Goal: Task Accomplishment & Management: Use online tool/utility

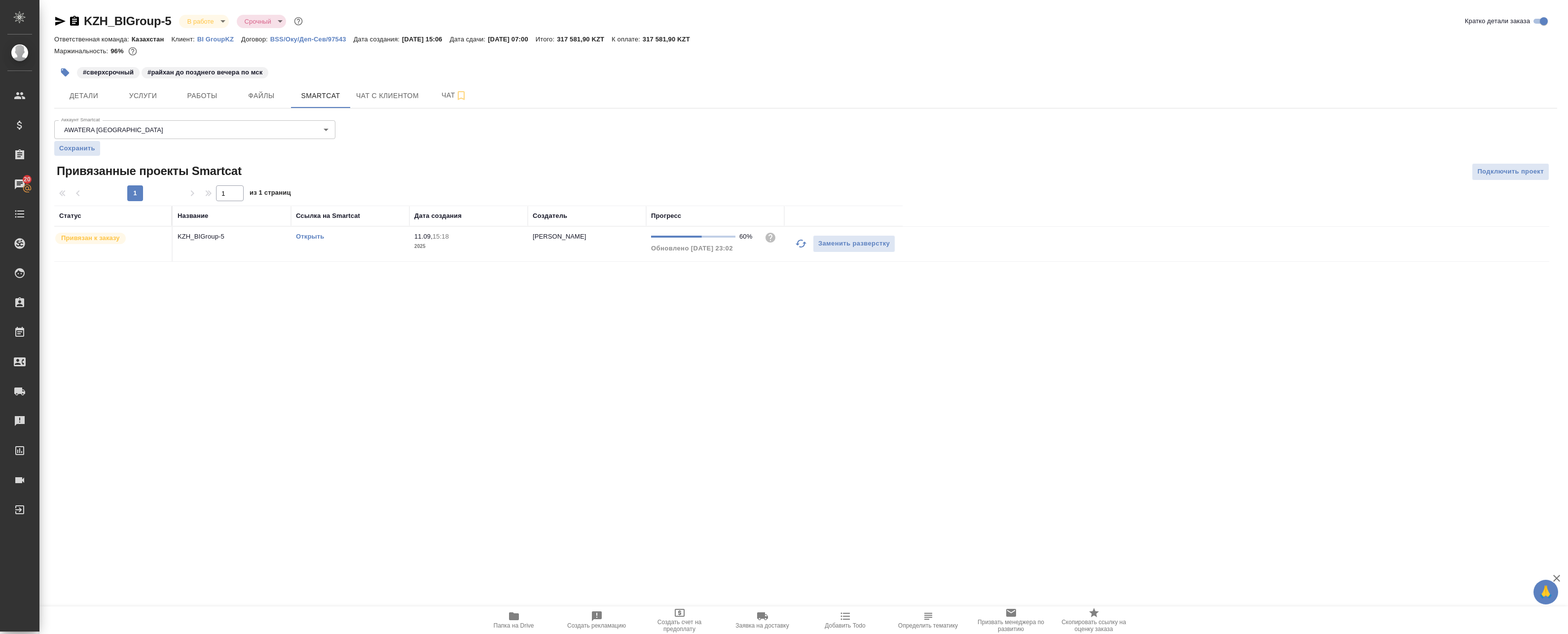
click at [799, 242] on icon "button" at bounding box center [801, 244] width 12 height 12
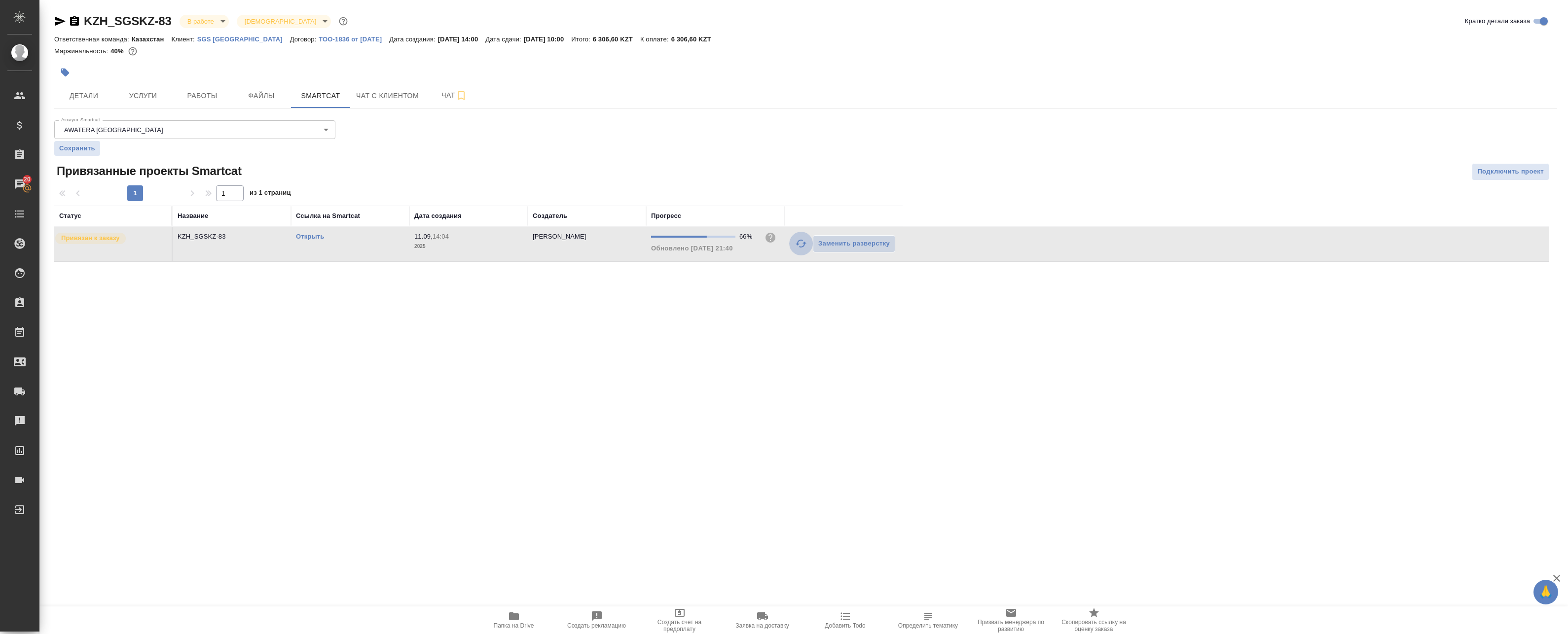
click at [797, 246] on icon "button" at bounding box center [801, 244] width 12 height 12
click at [302, 252] on td "Открыть" at bounding box center [350, 244] width 119 height 34
click at [316, 236] on link "Открыть" at bounding box center [310, 236] width 28 height 7
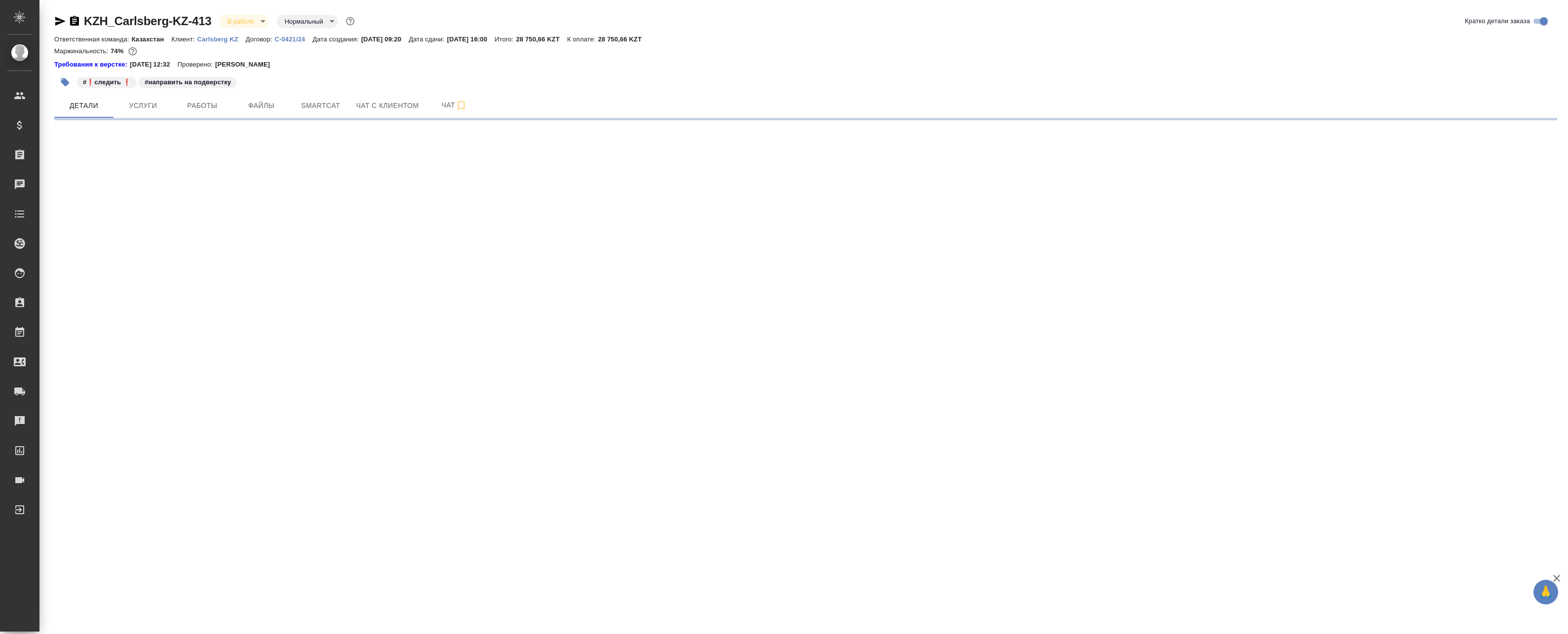
select select "RU"
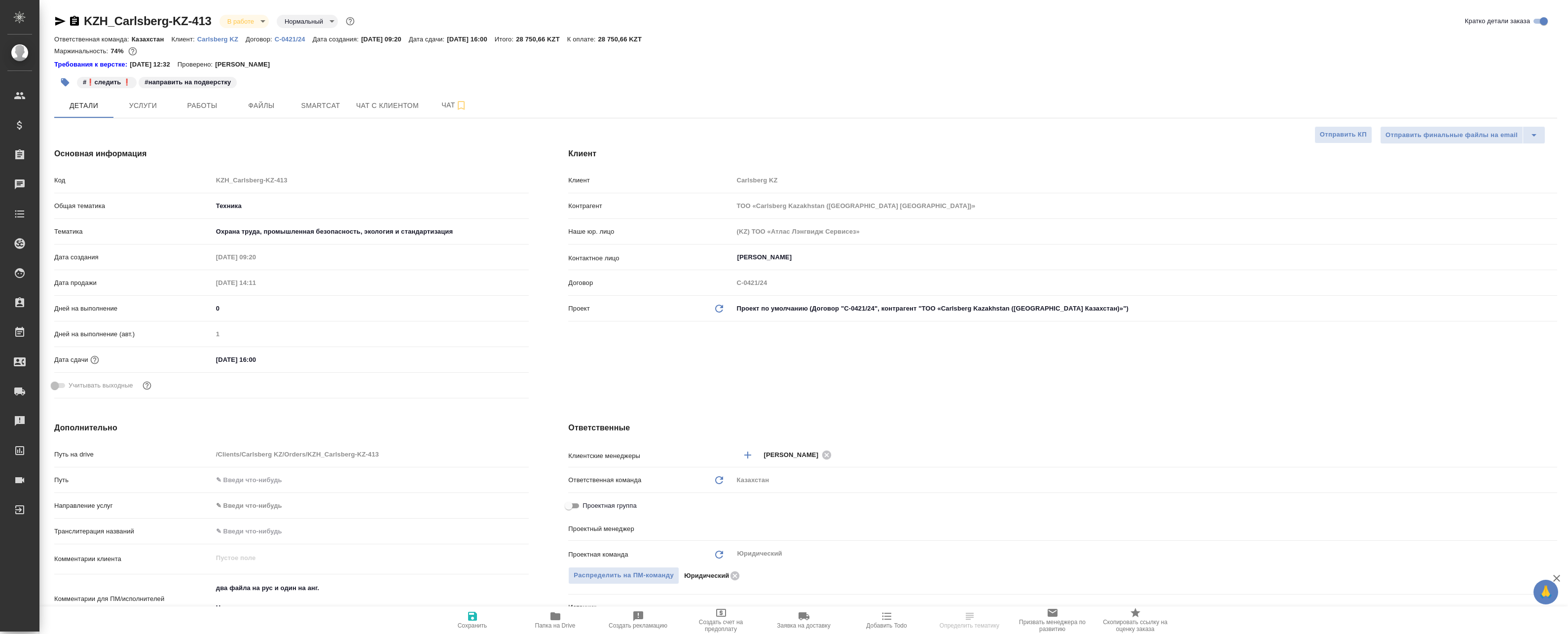
type textarea "x"
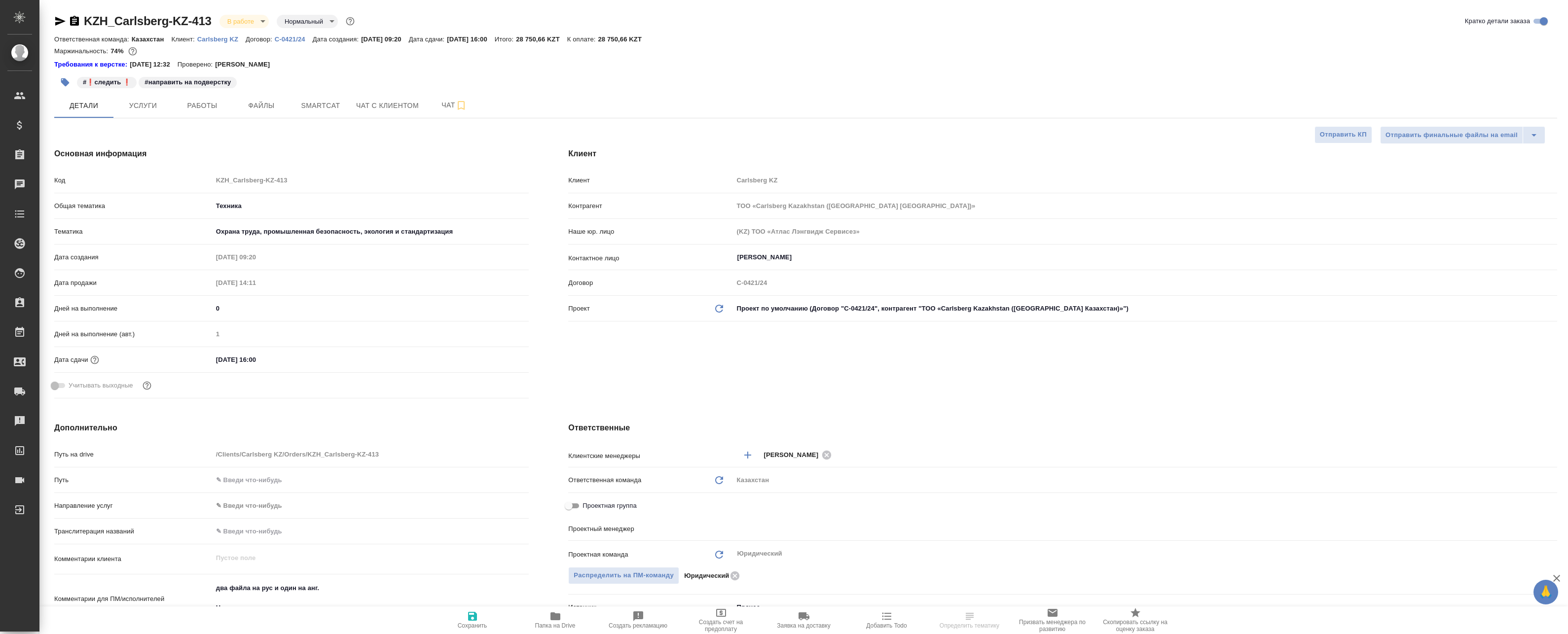
type textarea "x"
type input "Matveeva Anastasia"
type input "Журавлев Денис"
click at [315, 103] on span "Smartcat" at bounding box center [321, 105] width 47 height 13
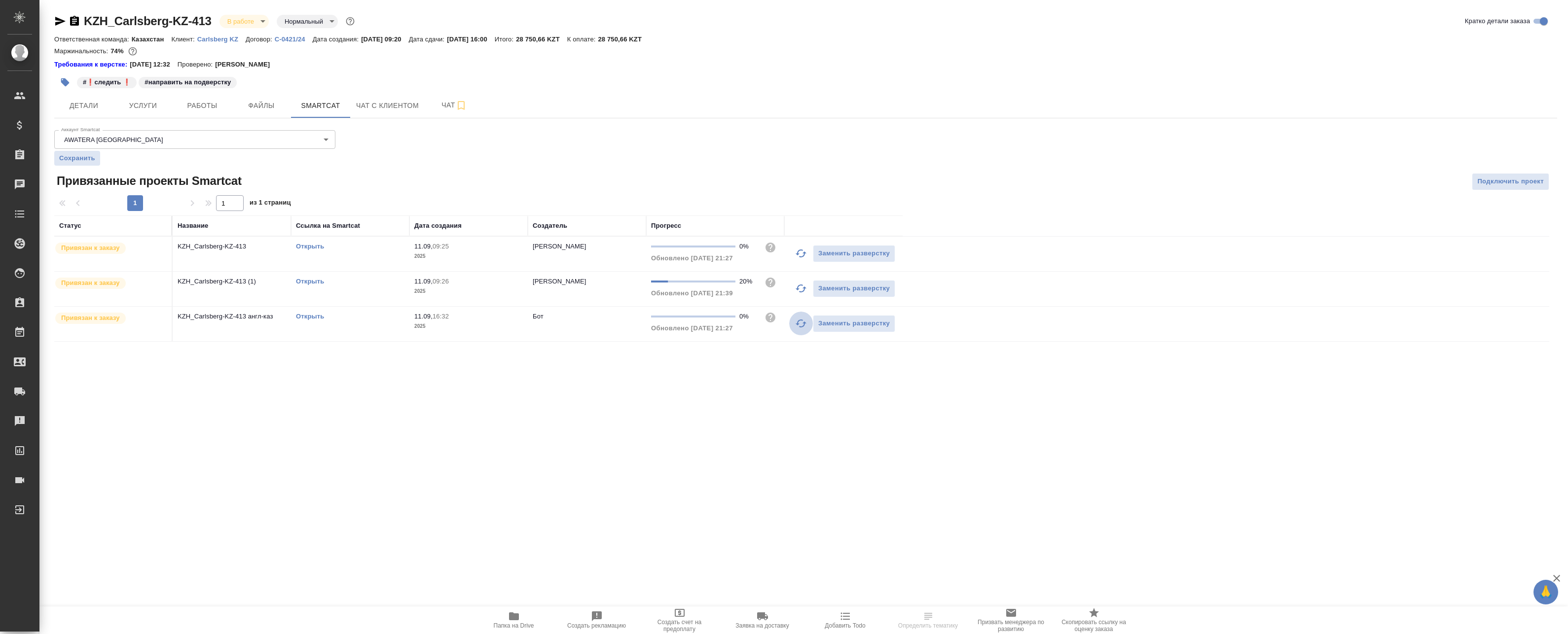
click at [799, 327] on icon "button" at bounding box center [801, 323] width 12 height 12
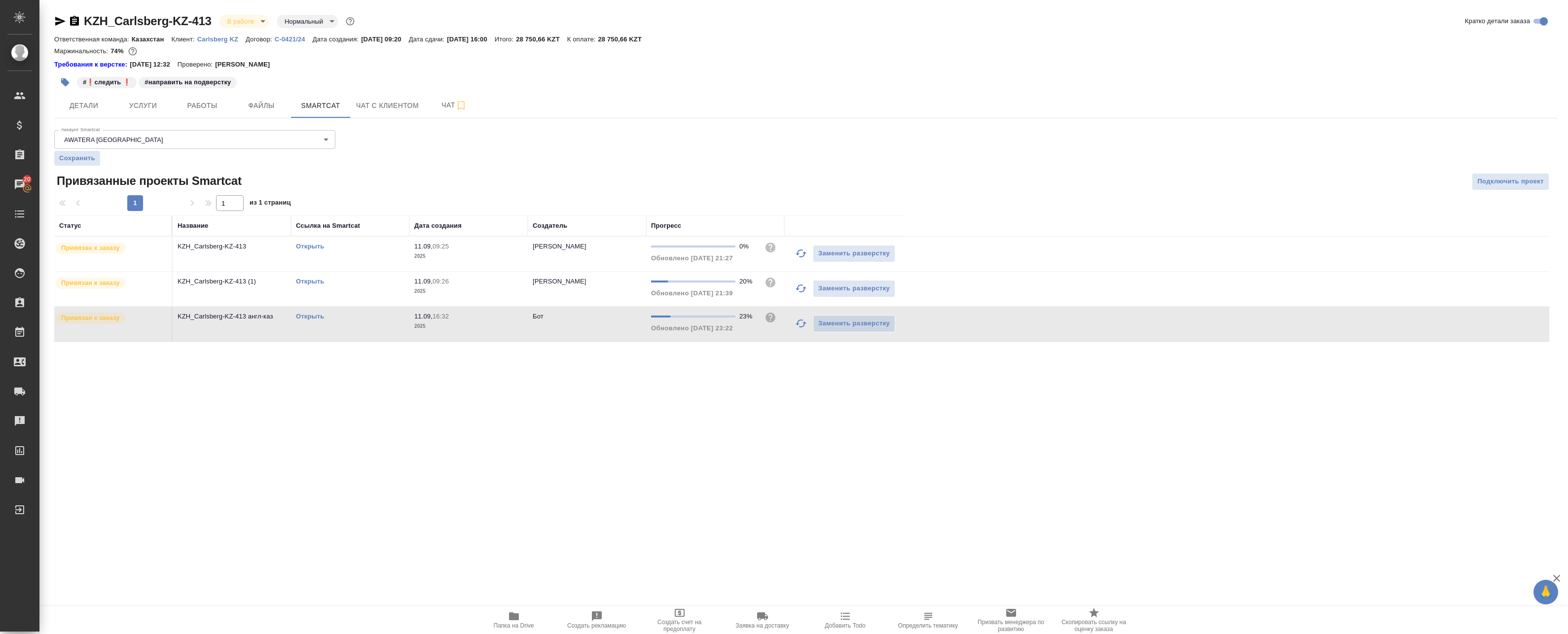
click at [311, 317] on link "Открыть" at bounding box center [310, 316] width 28 height 7
